Goal: Navigation & Orientation: Find specific page/section

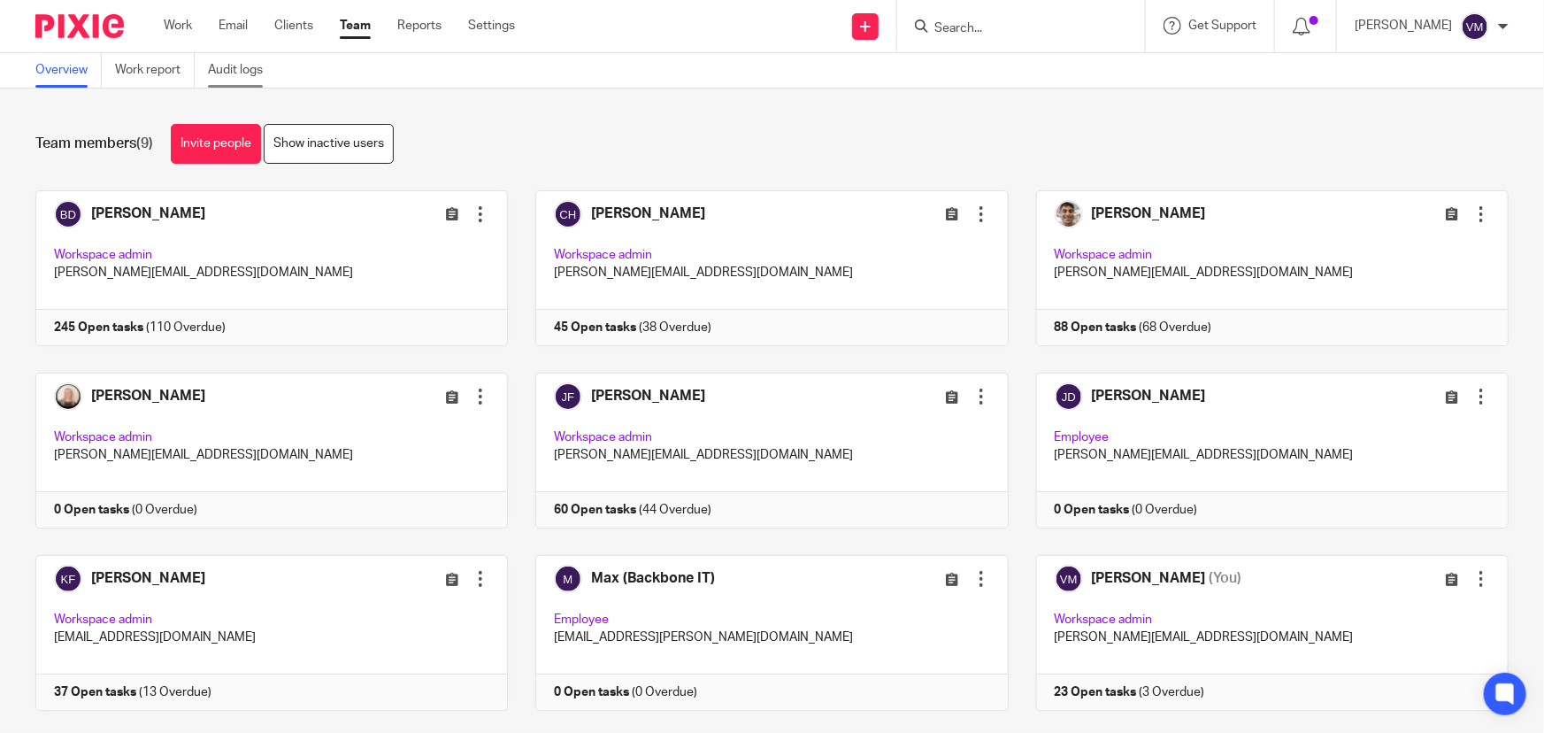
click at [245, 68] on link "Audit logs" at bounding box center [242, 70] width 68 height 35
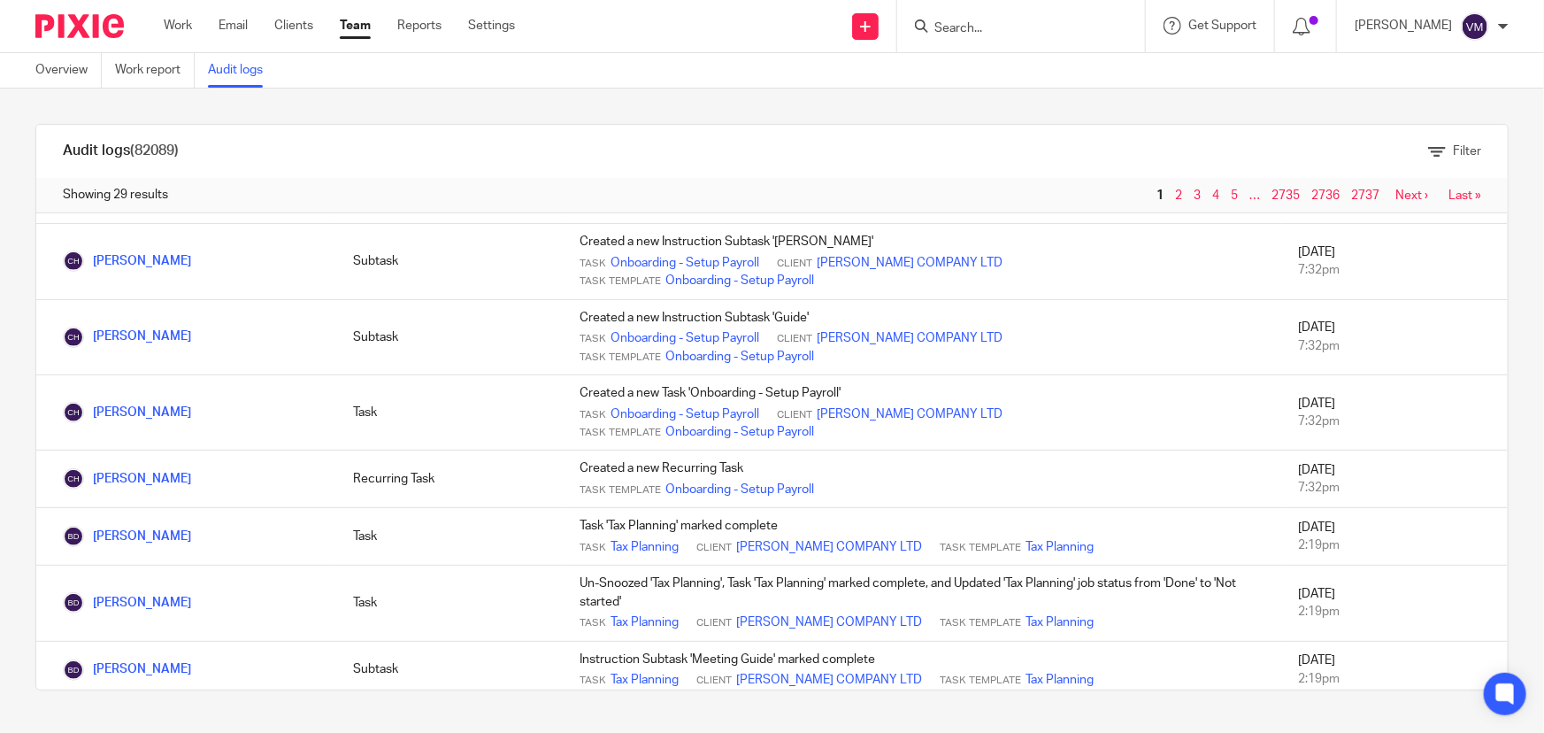
scroll to position [482, 0]
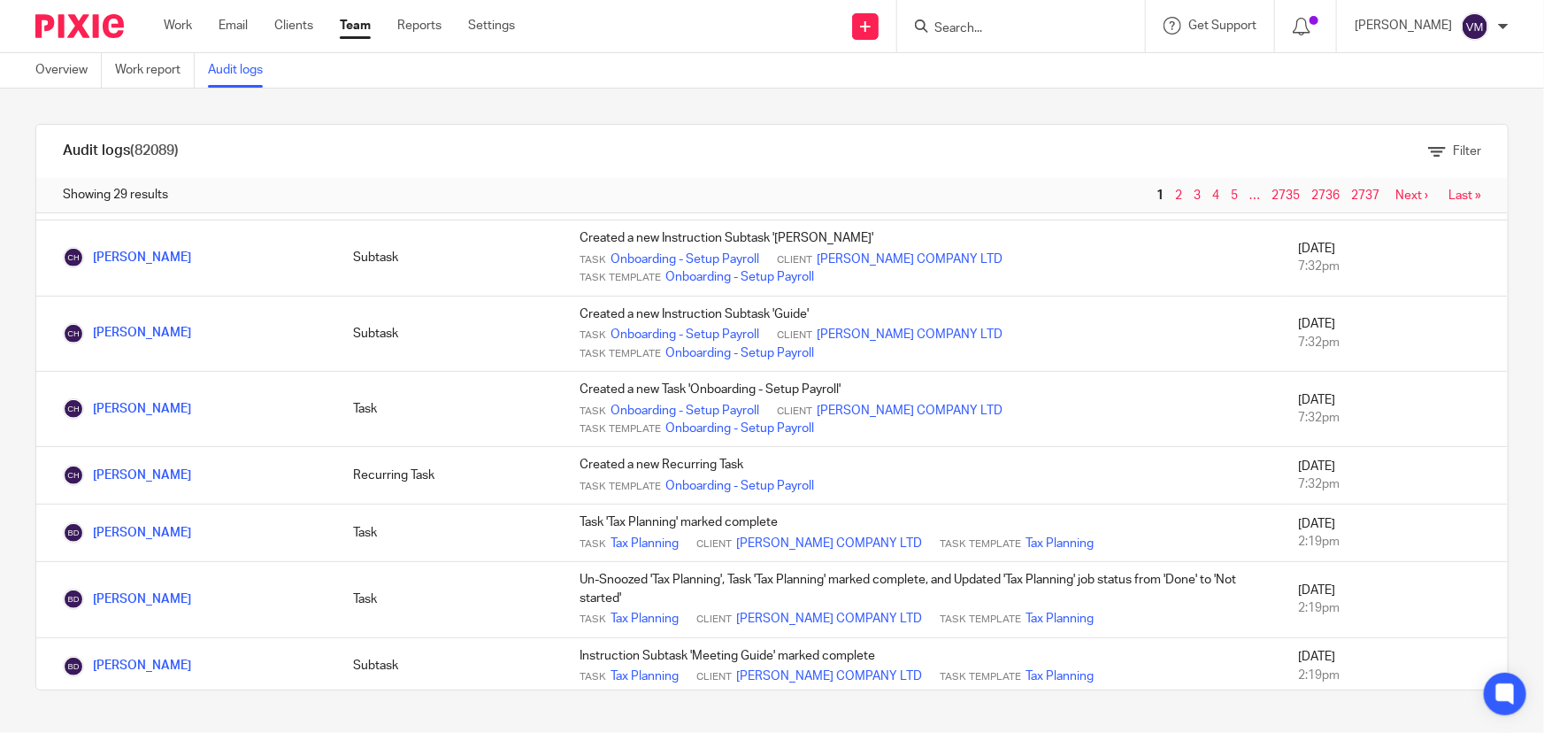
click at [358, 28] on link "Team" at bounding box center [355, 26] width 31 height 18
